Goal: Navigation & Orientation: Understand site structure

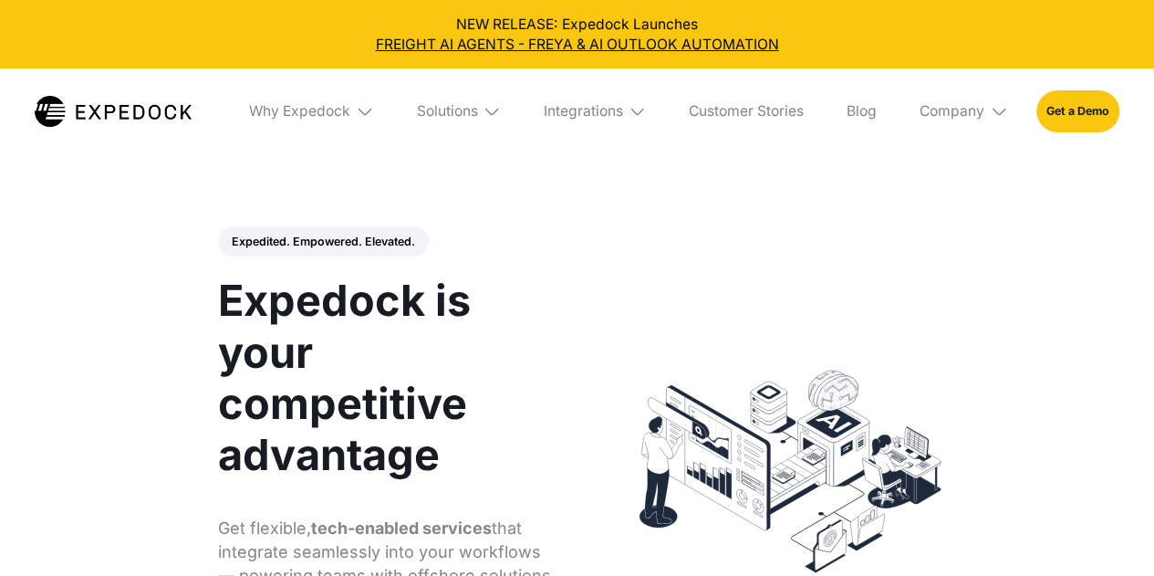
select select
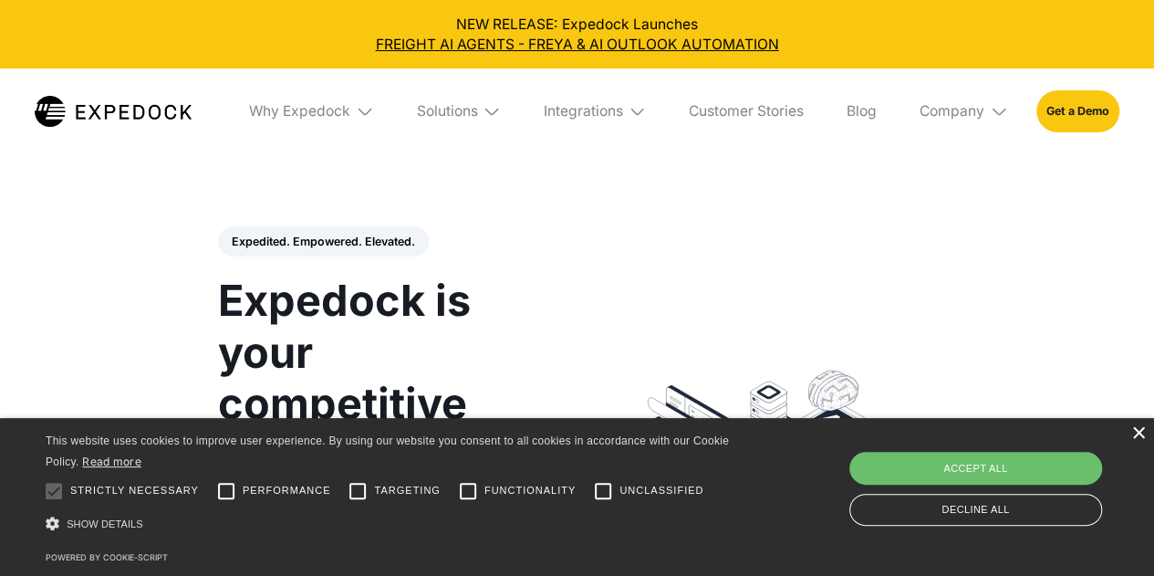
click at [1142, 436] on div "×" at bounding box center [1139, 434] width 14 height 14
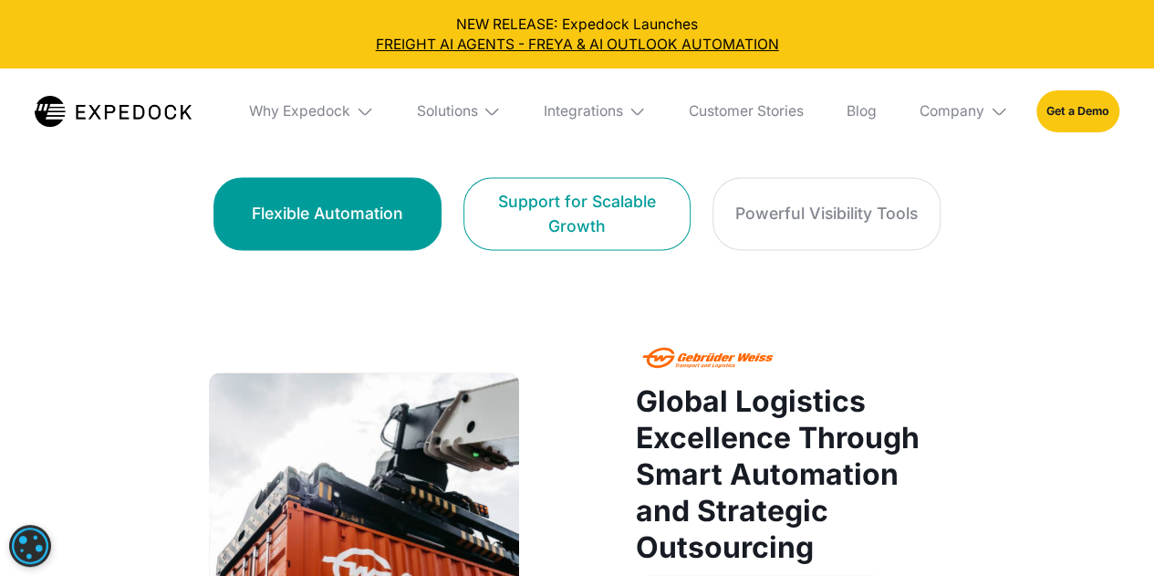
scroll to position [1155, 0]
click at [539, 239] on div "Support for Scalable Growth" at bounding box center [577, 214] width 183 height 50
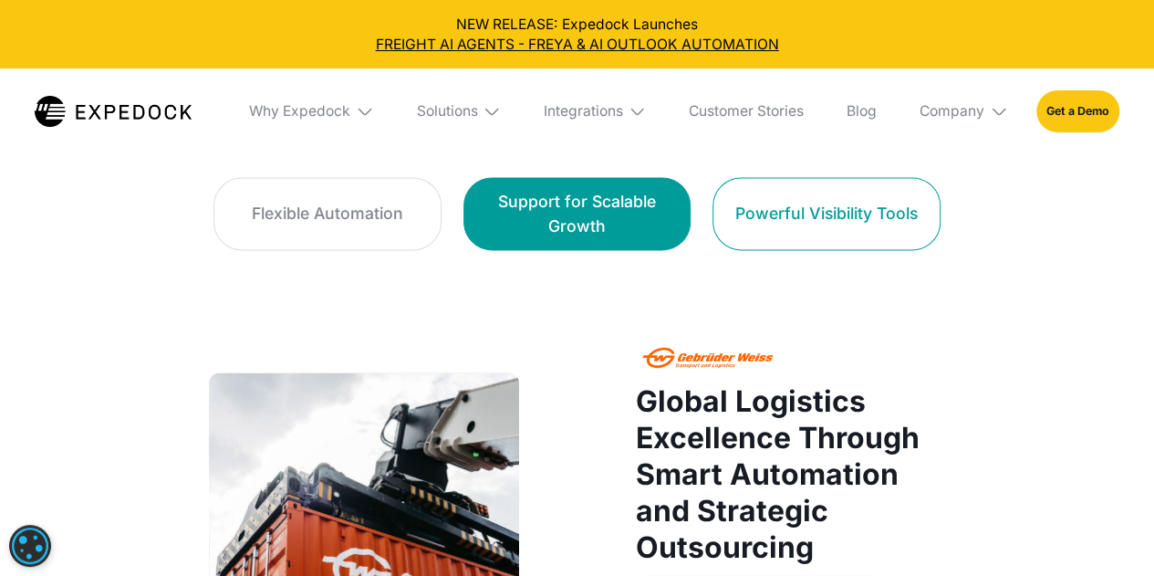
click at [790, 225] on div "Powerful Visibility Tools" at bounding box center [827, 213] width 182 height 25
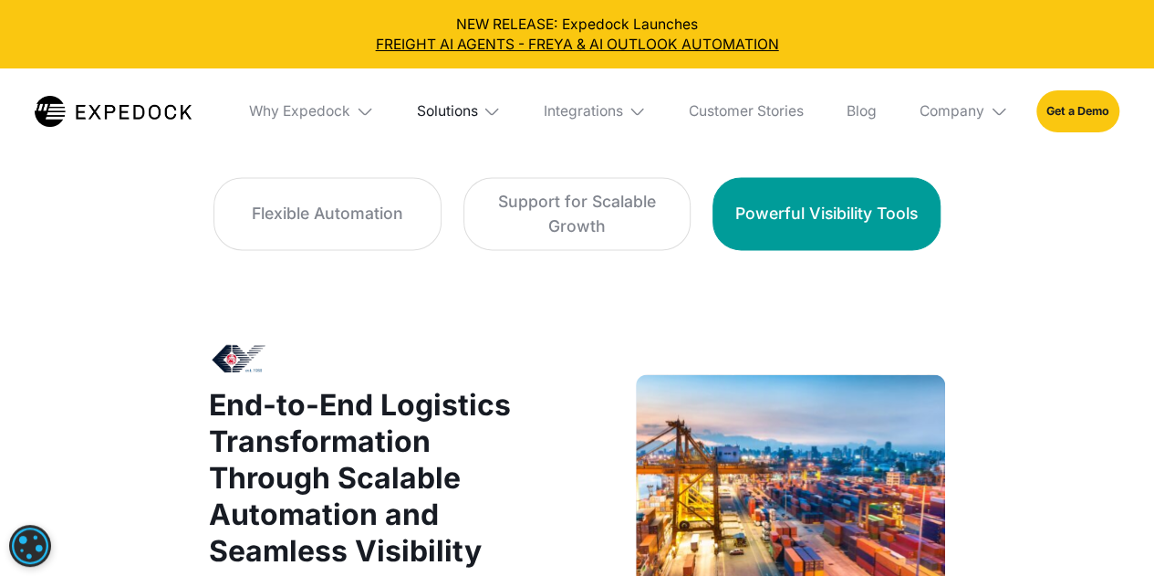
click at [471, 113] on div "Solutions" at bounding box center [446, 111] width 61 height 18
